Goal: Task Accomplishment & Management: Manage account settings

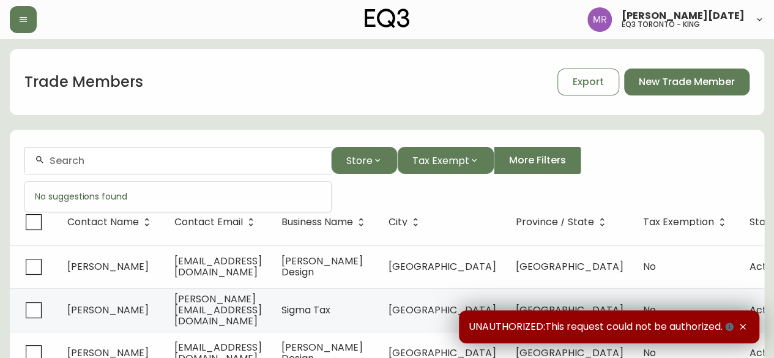
click at [217, 157] on input "text" at bounding box center [186, 161] width 272 height 12
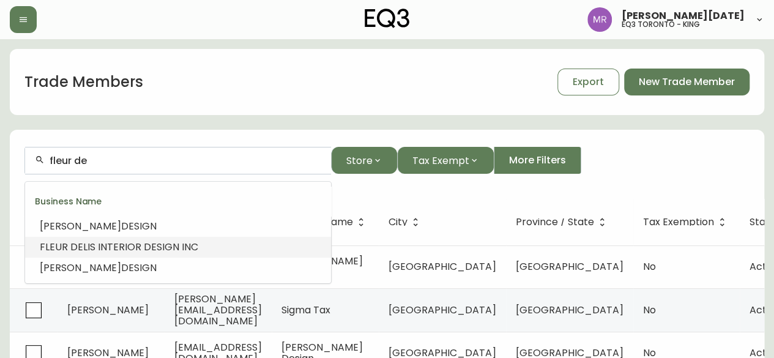
click at [173, 252] on span "LIS INTERIOR DESIGN INC" at bounding box center [140, 247] width 115 height 14
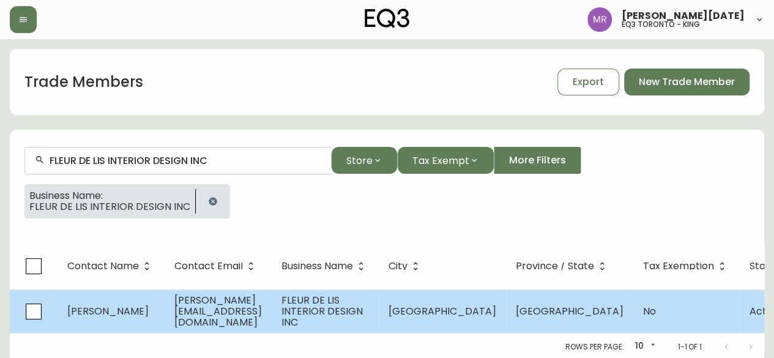
type input "FLEUR DE LIS INTERIOR DESIGN INC"
click at [154, 321] on td "[PERSON_NAME]" at bounding box center [111, 311] width 107 height 43
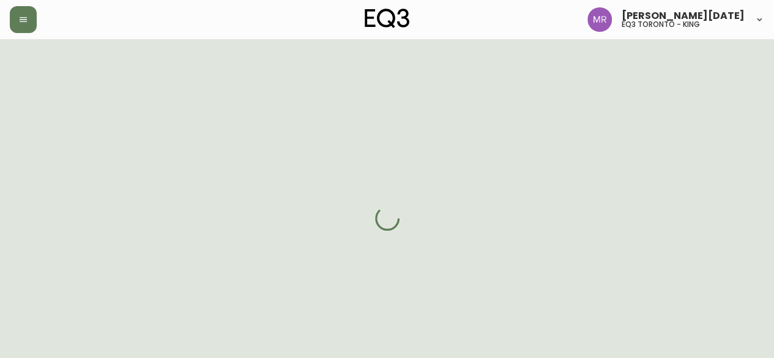
select select "ON"
select select "CA"
select select "CA_EN"
select select "Other"
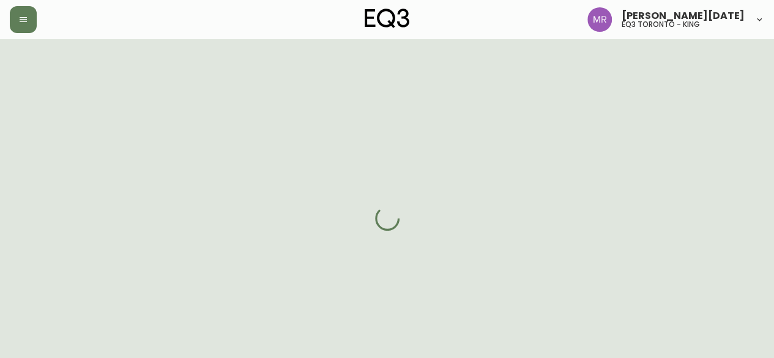
select select "cjw10z96s008u6gs0ccm7hd19"
select select "false"
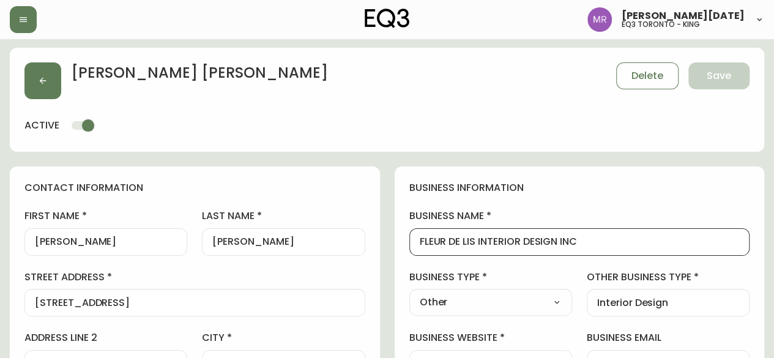
drag, startPoint x: 592, startPoint y: 242, endPoint x: 293, endPoint y: 266, distance: 300.2
